Goal: Task Accomplishment & Management: Use online tool/utility

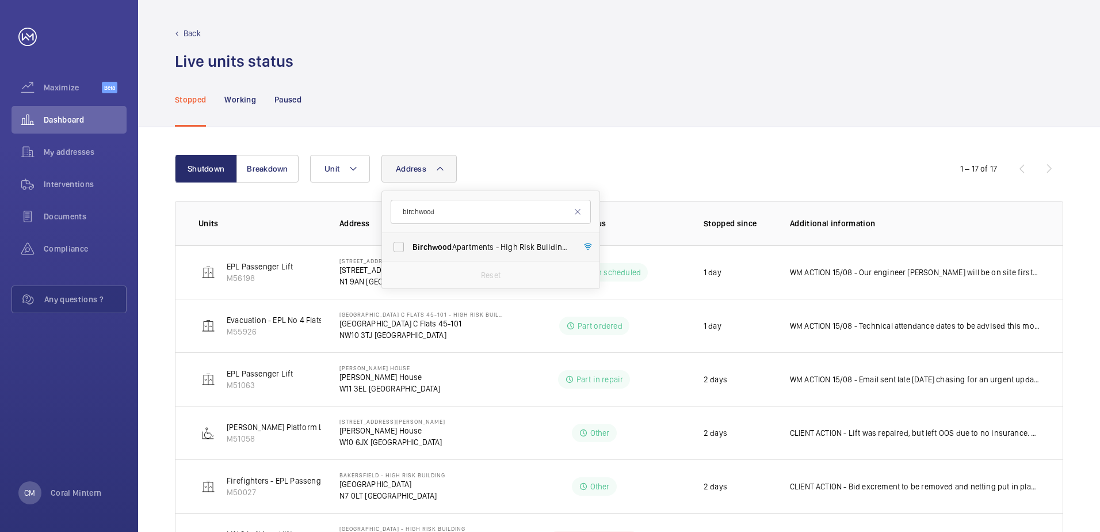
type input "birchwood"
click at [459, 242] on span "[GEOGRAPHIC_DATA] - High Risk Building - [GEOGRAPHIC_DATA]" at bounding box center [492, 247] width 158 height 12
click at [410, 242] on input "[GEOGRAPHIC_DATA] - High Risk Building - [GEOGRAPHIC_DATA]" at bounding box center [398, 246] width 23 height 23
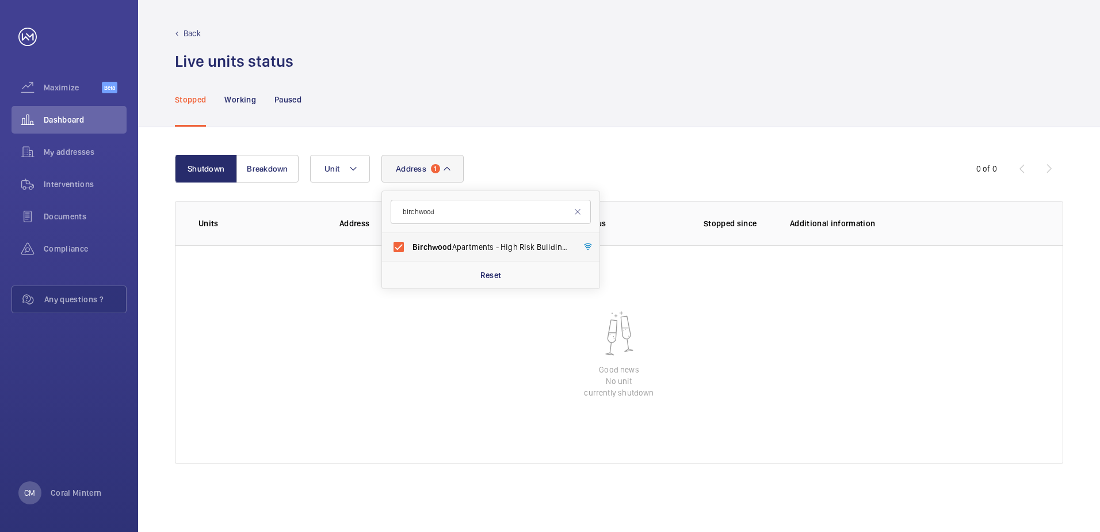
click at [475, 238] on label "[GEOGRAPHIC_DATA] - High Risk Building - [GEOGRAPHIC_DATA]" at bounding box center [482, 247] width 200 height 28
click at [410, 238] on input "[GEOGRAPHIC_DATA] - High Risk Building - [GEOGRAPHIC_DATA]" at bounding box center [398, 246] width 23 height 23
checkbox input "false"
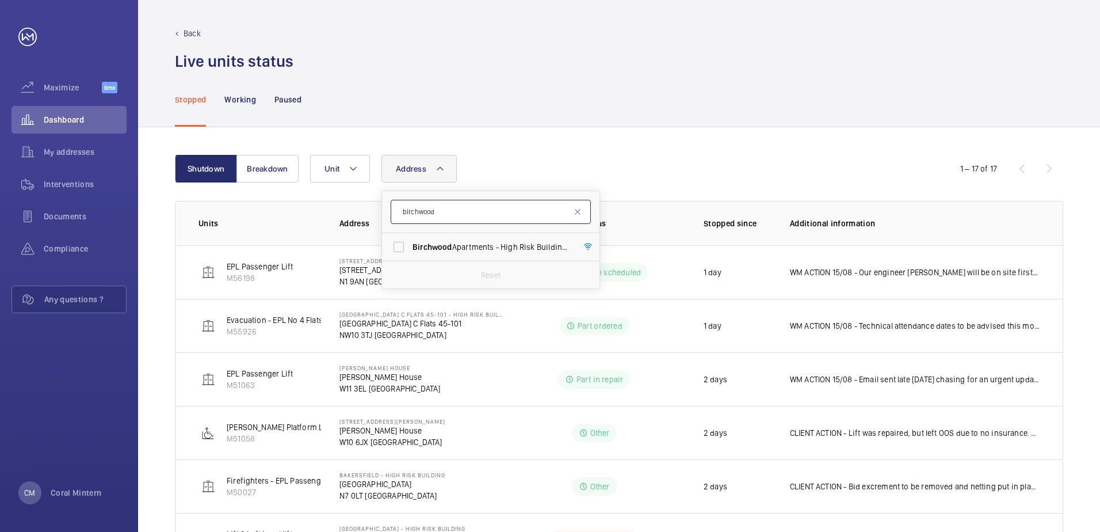
drag, startPoint x: 452, startPoint y: 216, endPoint x: 390, endPoint y: 214, distance: 62.7
click at [402, 209] on input "birchwood" at bounding box center [491, 212] width 200 height 24
type input "pearl"
click at [493, 251] on span "[STREET_ADDRESS]" at bounding box center [492, 247] width 158 height 12
click at [410, 251] on input "[STREET_ADDRESS]" at bounding box center [398, 246] width 23 height 23
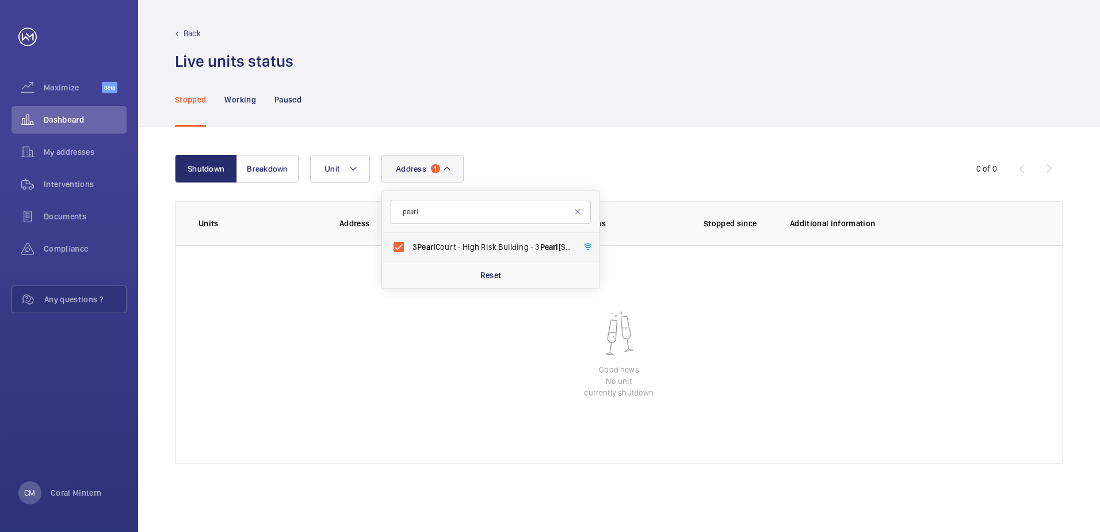
click at [436, 242] on span "Pearl" at bounding box center [426, 246] width 18 height 9
click at [410, 242] on input "[STREET_ADDRESS]" at bounding box center [398, 246] width 23 height 23
checkbox input "false"
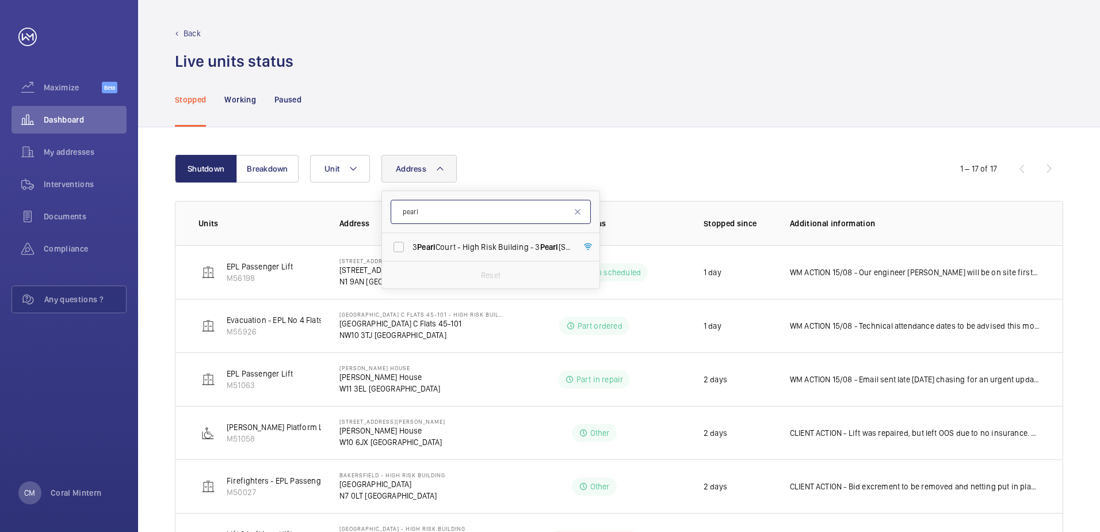
drag, startPoint x: 429, startPoint y: 212, endPoint x: 396, endPoint y: 212, distance: 33.4
click at [396, 212] on input "pearl" at bounding box center [491, 212] width 200 height 24
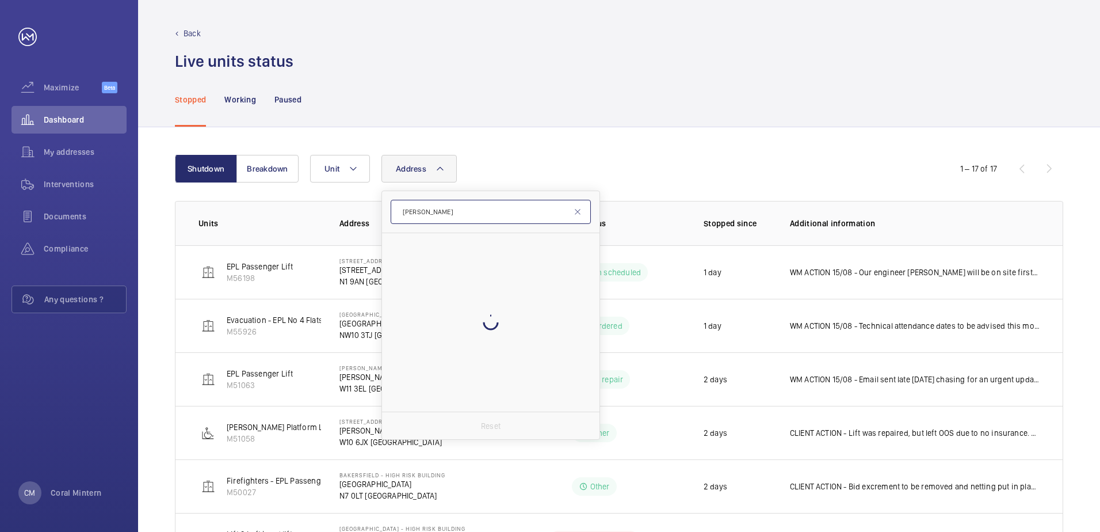
type input "[PERSON_NAME]"
click at [468, 247] on div at bounding box center [490, 322] width 217 height 178
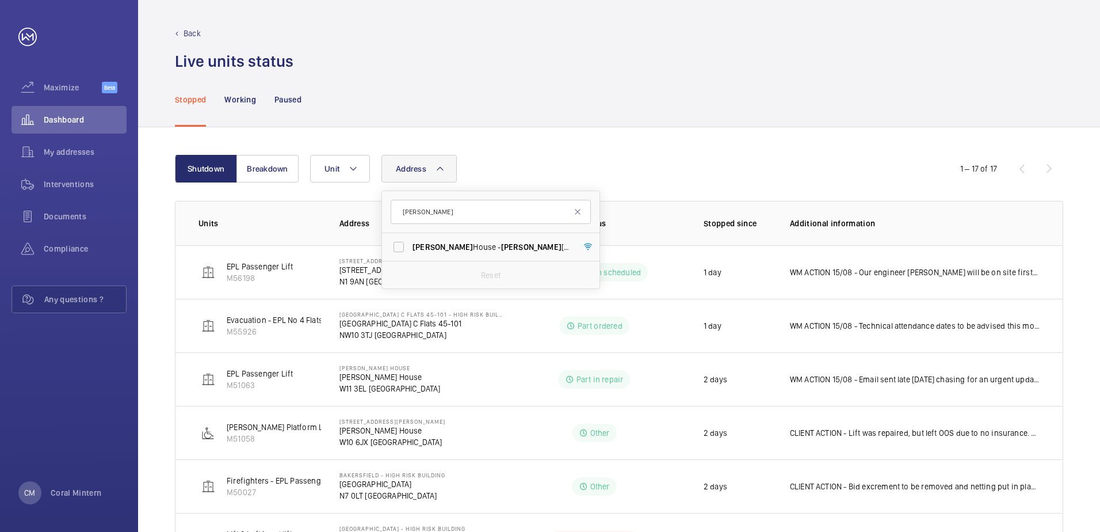
click at [501, 247] on span "[PERSON_NAME]" at bounding box center [531, 246] width 60 height 9
click at [410, 247] on input "[PERSON_NAME][GEOGRAPHIC_DATA] - [PERSON_NAME][GEOGRAPHIC_DATA]" at bounding box center [398, 246] width 23 height 23
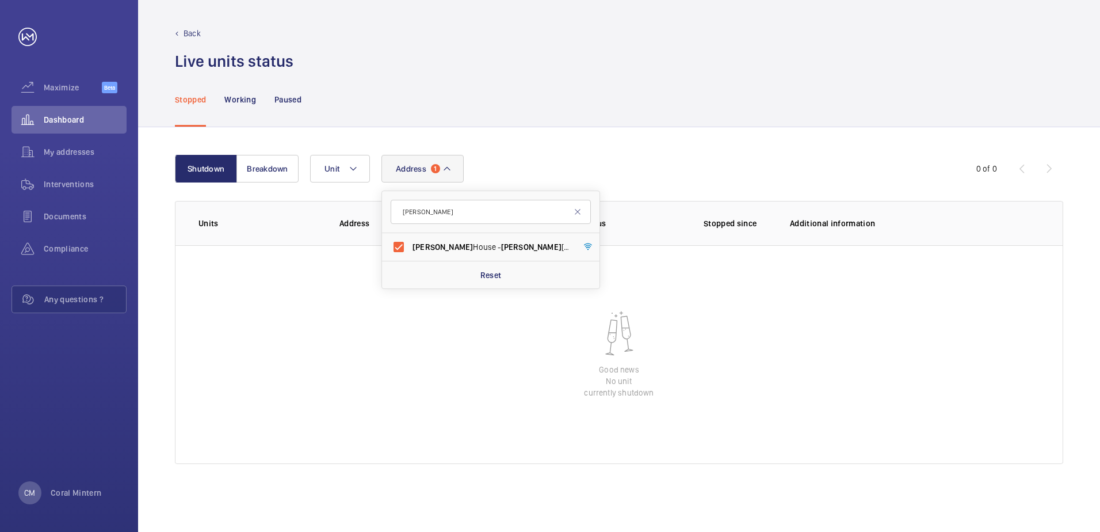
click at [513, 230] on form "[PERSON_NAME]" at bounding box center [490, 212] width 217 height 42
click at [518, 243] on span "[PERSON_NAME][GEOGRAPHIC_DATA] - [PERSON_NAME][GEOGRAPHIC_DATA]" at bounding box center [492, 247] width 158 height 12
click at [410, 243] on input "[PERSON_NAME][GEOGRAPHIC_DATA] - [PERSON_NAME][GEOGRAPHIC_DATA]" at bounding box center [398, 246] width 23 height 23
checkbox input "false"
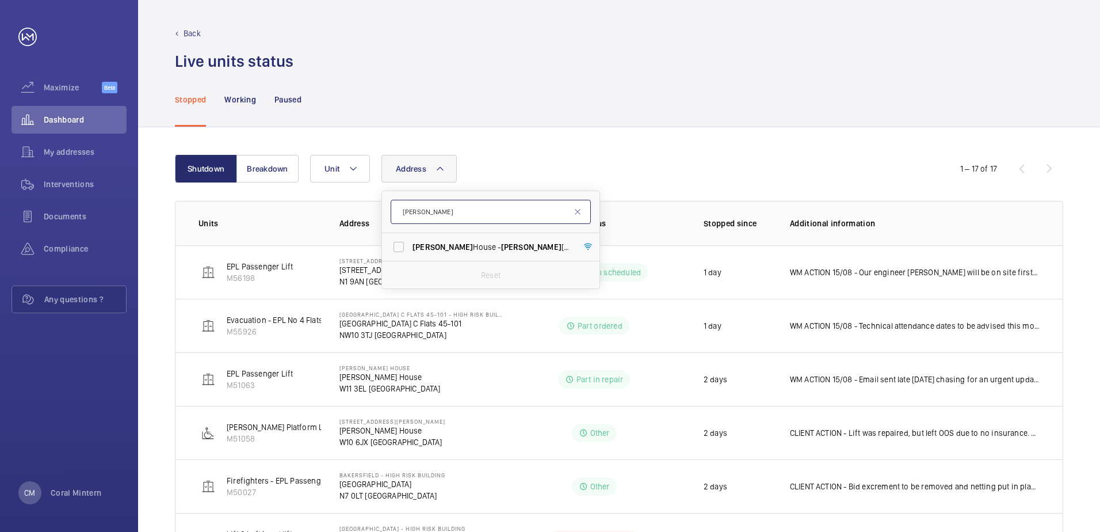
drag, startPoint x: 461, startPoint y: 209, endPoint x: 402, endPoint y: 211, distance: 59.3
click at [402, 211] on input "[PERSON_NAME]" at bounding box center [491, 212] width 200 height 24
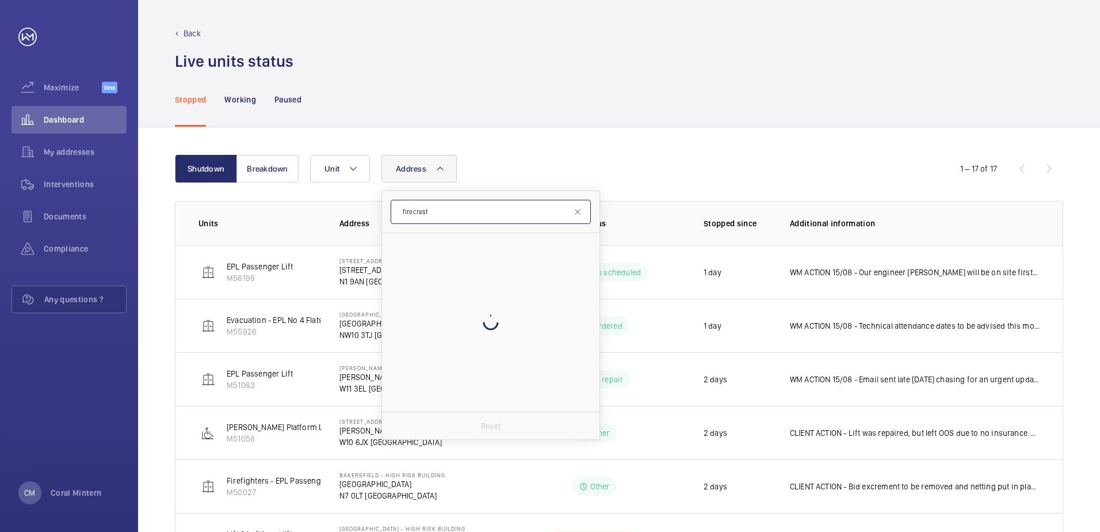
type input "firecrest"
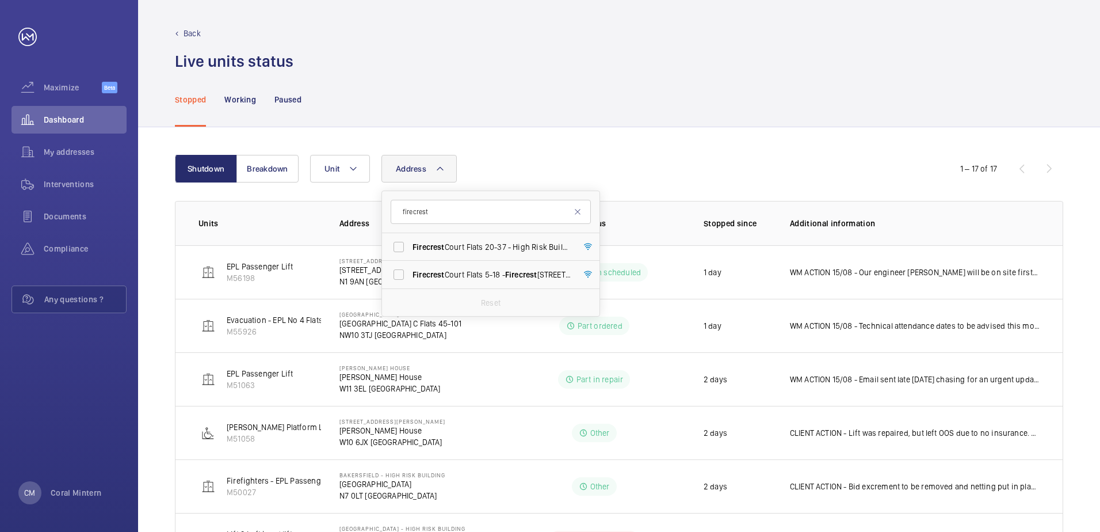
click at [479, 247] on span "Firecrest Court Flats 20-37 - High Risk Building - Firecrest [STREET_ADDRESS]" at bounding box center [492, 247] width 158 height 12
click at [410, 247] on input "Firecrest Court Flats 20-37 - High Risk Building - Firecrest [STREET_ADDRESS]" at bounding box center [398, 246] width 23 height 23
checkbox input "true"
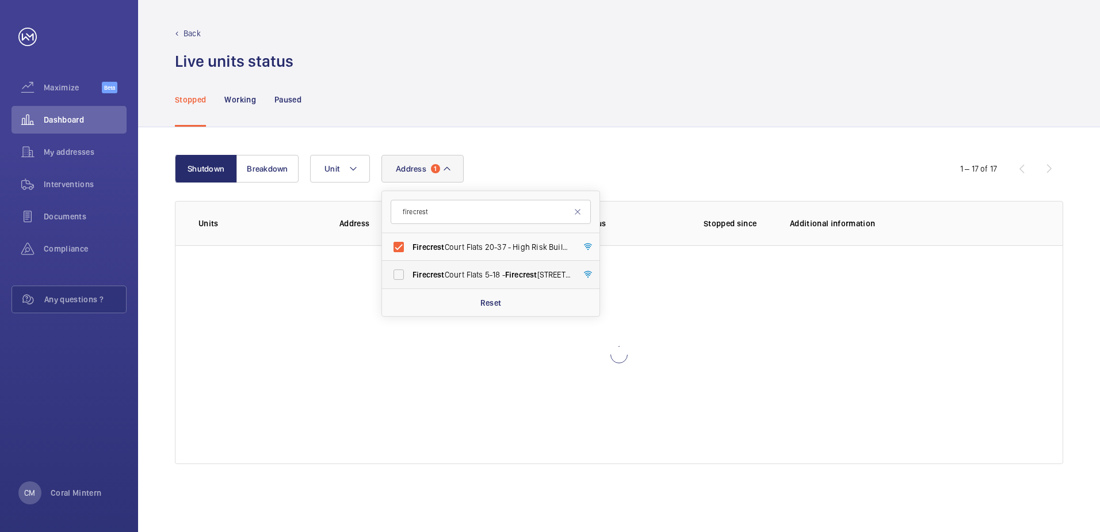
click at [483, 276] on span "Firecrest Court Flats 5-18 - [STREET_ADDRESS]" at bounding box center [492, 275] width 158 height 12
click at [410, 276] on input "Firecrest Court Flats 5-18 - [STREET_ADDRESS]" at bounding box center [398, 274] width 23 height 23
click at [566, 277] on span "Firecrest Court Flats 5-18 - [STREET_ADDRESS]" at bounding box center [492, 275] width 158 height 12
click at [410, 277] on input "Firecrest Court Flats 5-18 - [STREET_ADDRESS]" at bounding box center [398, 274] width 23 height 23
checkbox input "false"
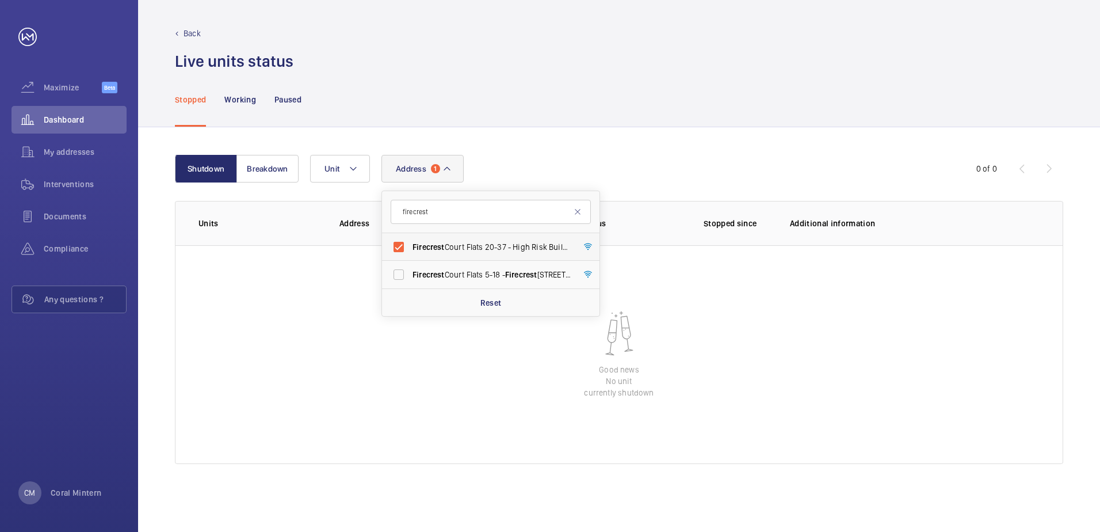
click at [486, 243] on span "Firecrest Court Flats 20-37 - High Risk Building - Firecrest [STREET_ADDRESS]" at bounding box center [492, 247] width 158 height 12
click at [410, 243] on input "Firecrest Court Flats 20-37 - High Risk Building - Firecrest [STREET_ADDRESS]" at bounding box center [398, 246] width 23 height 23
checkbox input "false"
